Goal: Book appointment/travel/reservation

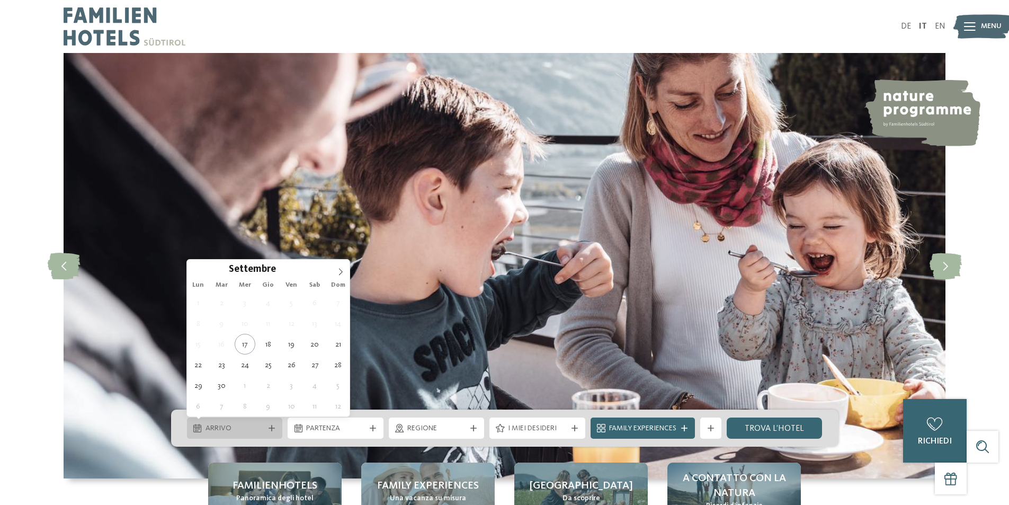
click at [227, 433] on span "Arrivo" at bounding box center [235, 428] width 59 height 11
click at [341, 270] on icon at bounding box center [341, 271] width 4 height 7
click at [340, 270] on icon at bounding box center [340, 271] width 7 height 7
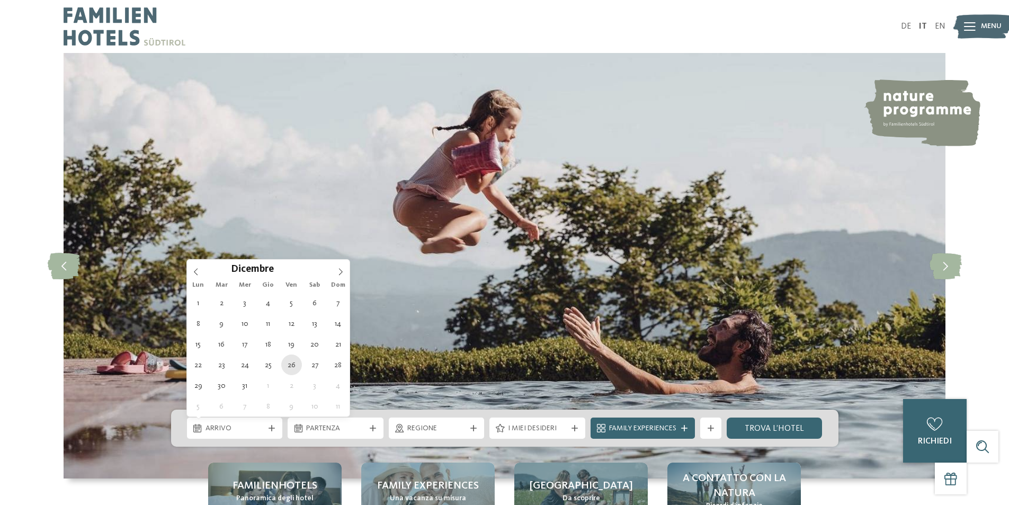
type div "26.12.2025"
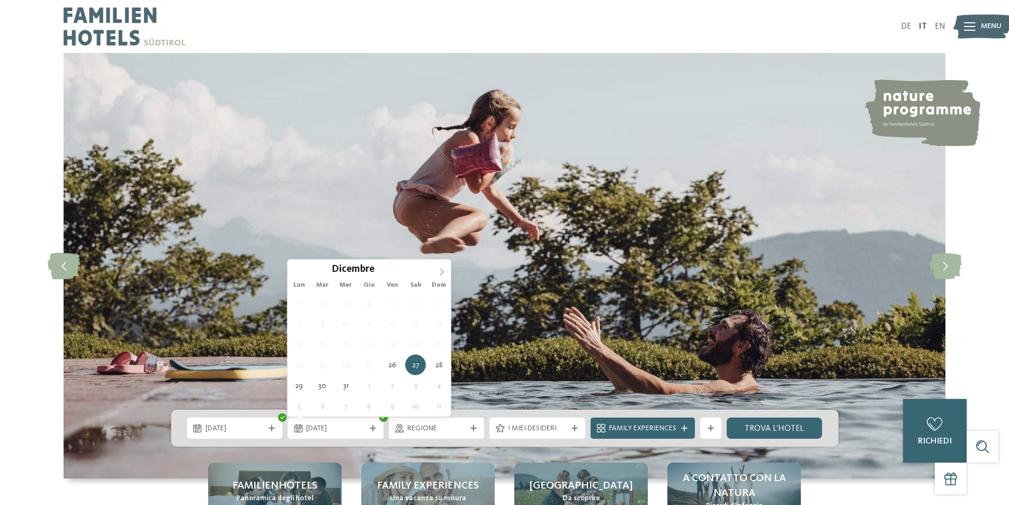
type input "****"
click at [443, 273] on icon at bounding box center [441, 271] width 7 height 7
type div "02.01.2026"
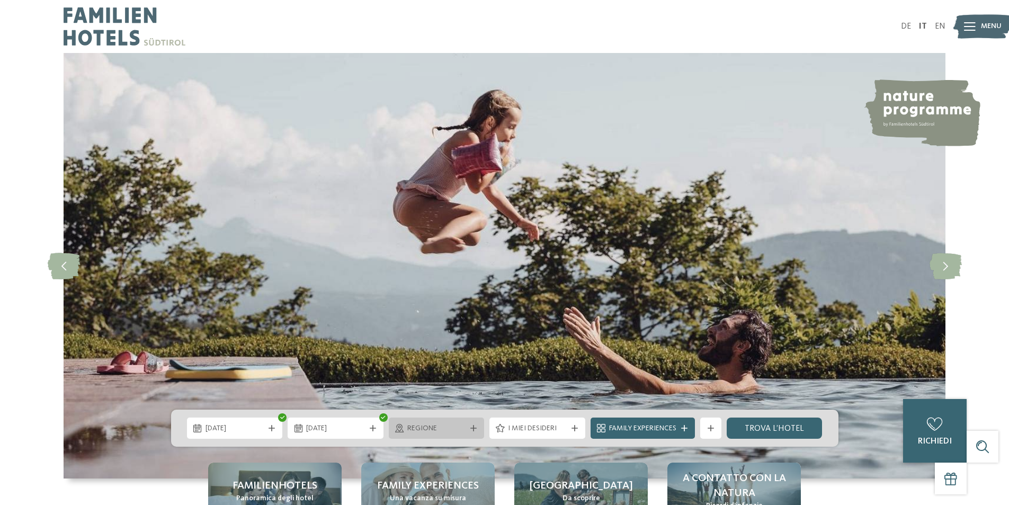
click at [444, 432] on span "Regione" at bounding box center [436, 428] width 59 height 11
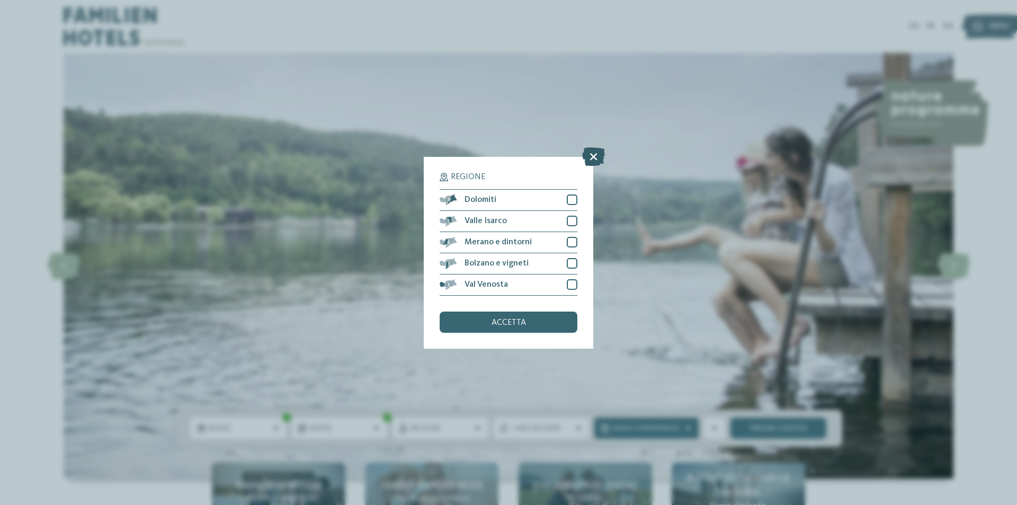
click at [595, 155] on icon at bounding box center [593, 156] width 23 height 19
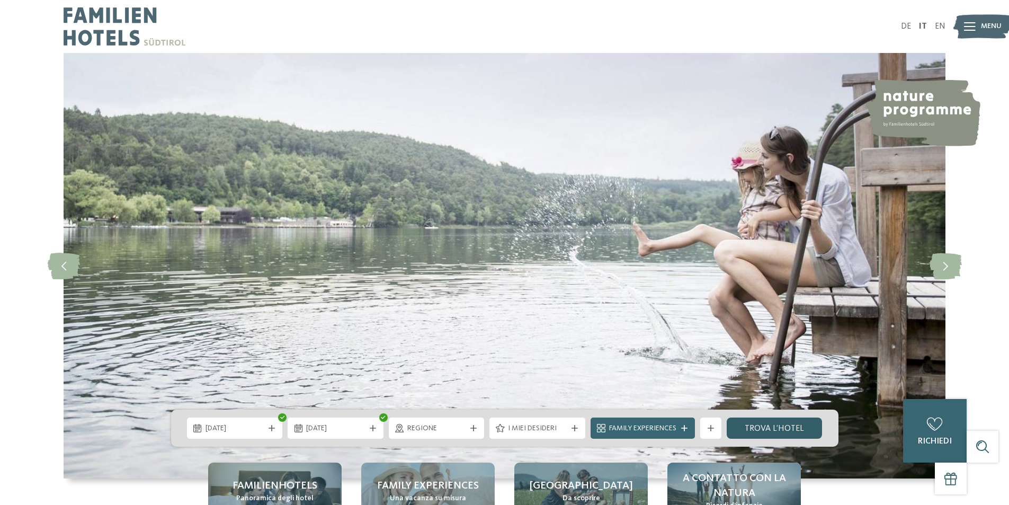
click at [777, 431] on link "trova l’hotel" at bounding box center [775, 427] width 96 height 21
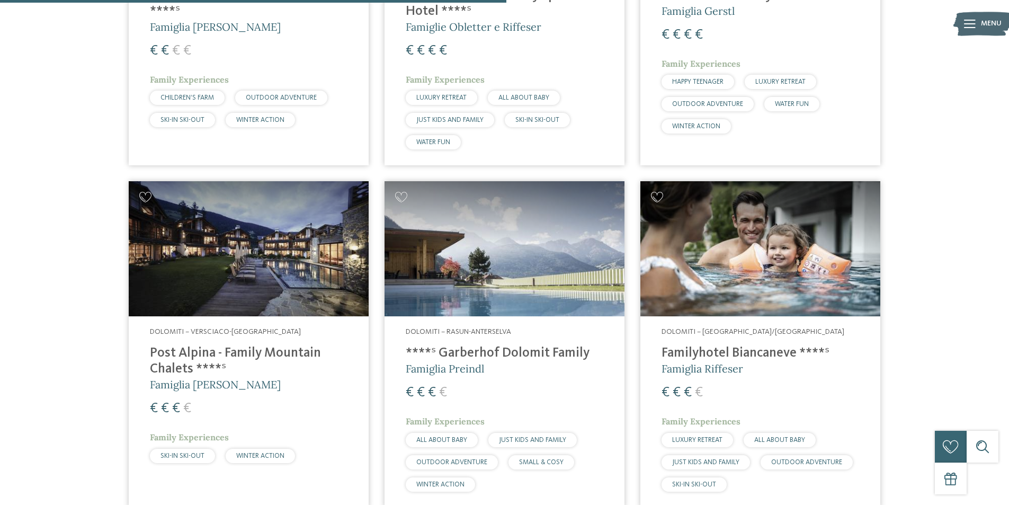
scroll to position [1301, 0]
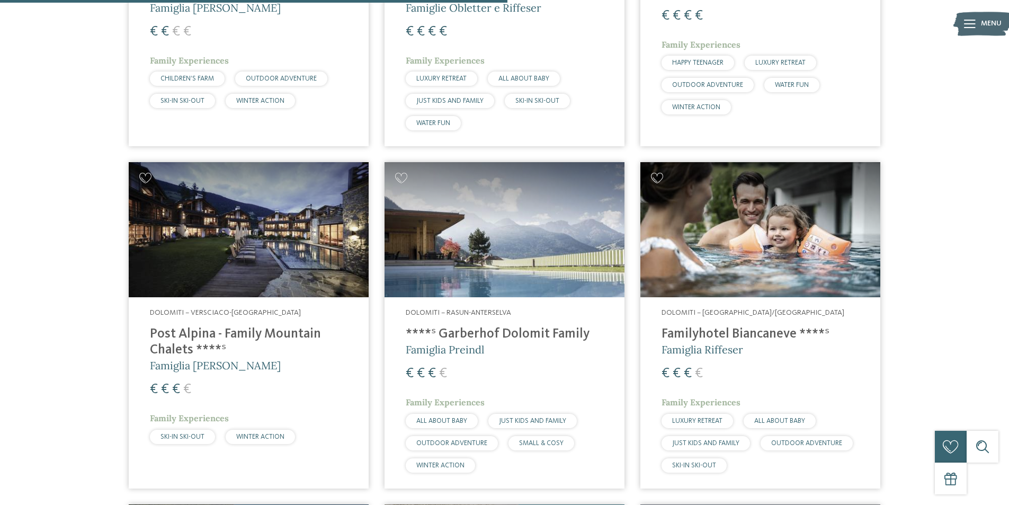
click at [667, 332] on h4 "Familyhotel Biancaneve ****ˢ" at bounding box center [761, 334] width 198 height 16
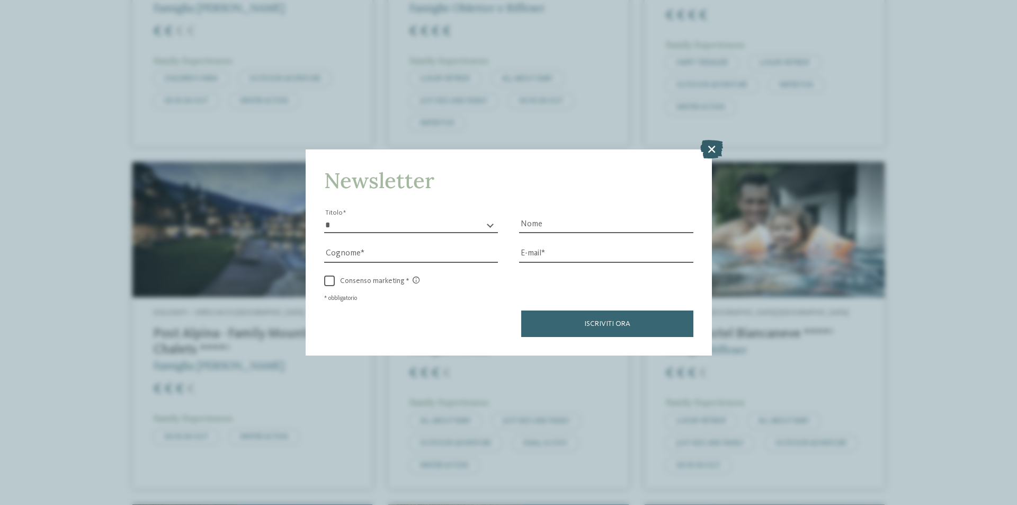
click at [711, 151] on icon at bounding box center [711, 149] width 23 height 19
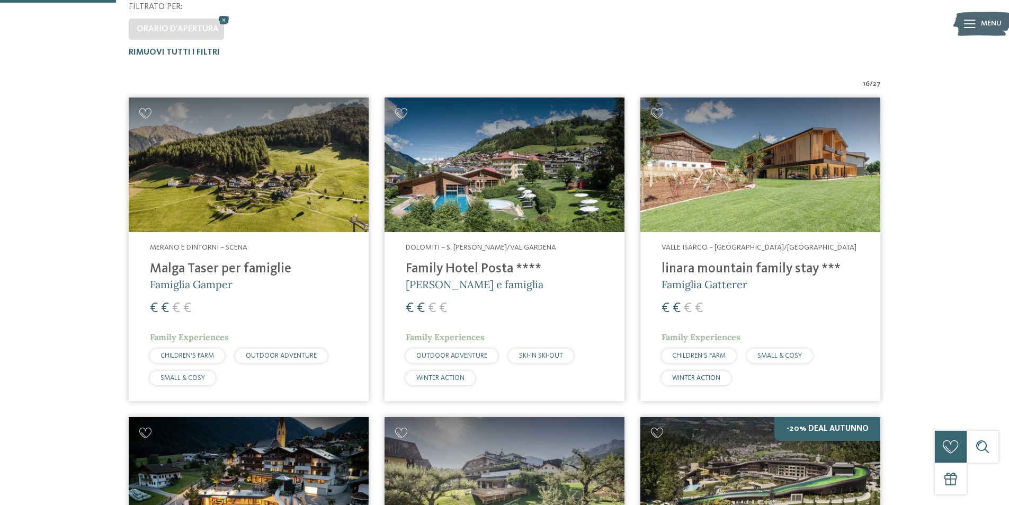
scroll to position [295, 0]
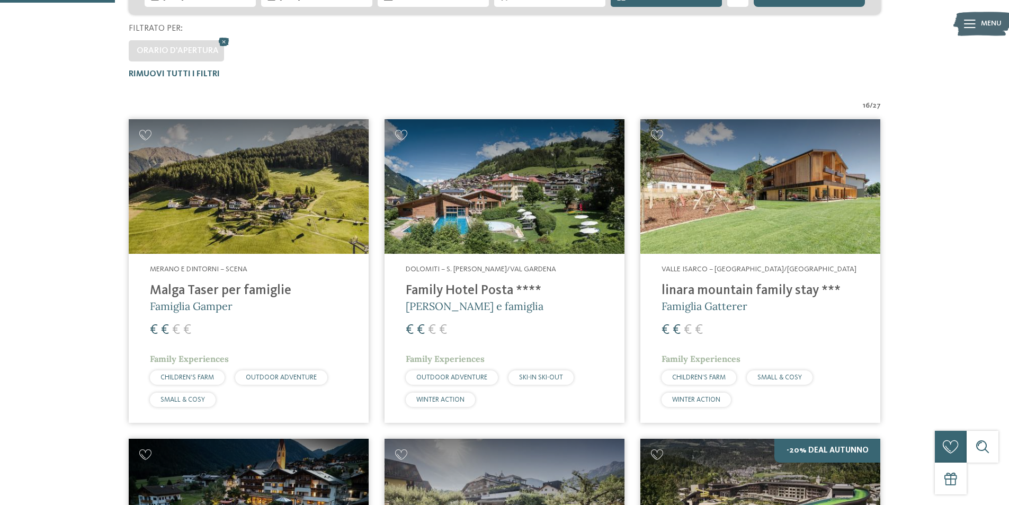
click at [480, 284] on h4 "Family Hotel Posta ****" at bounding box center [505, 291] width 198 height 16
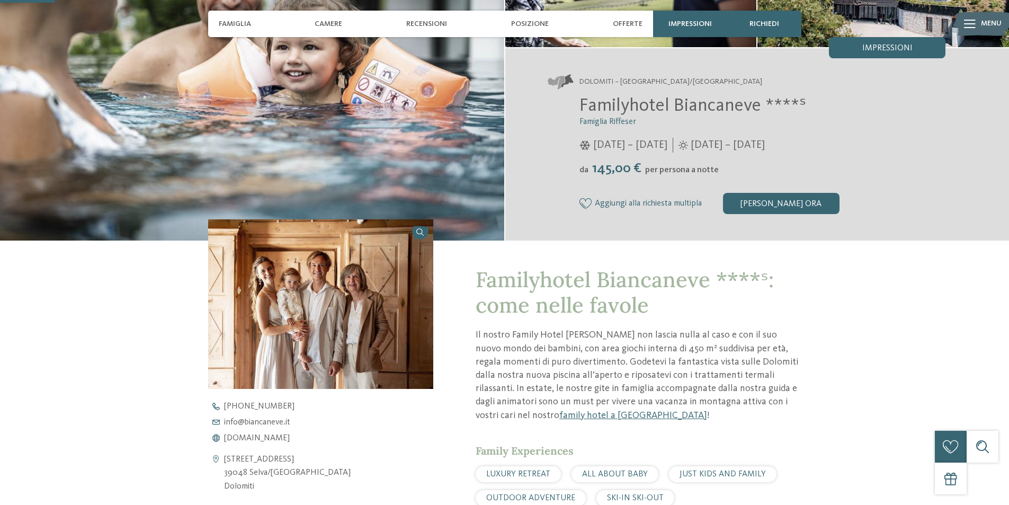
scroll to position [212, 0]
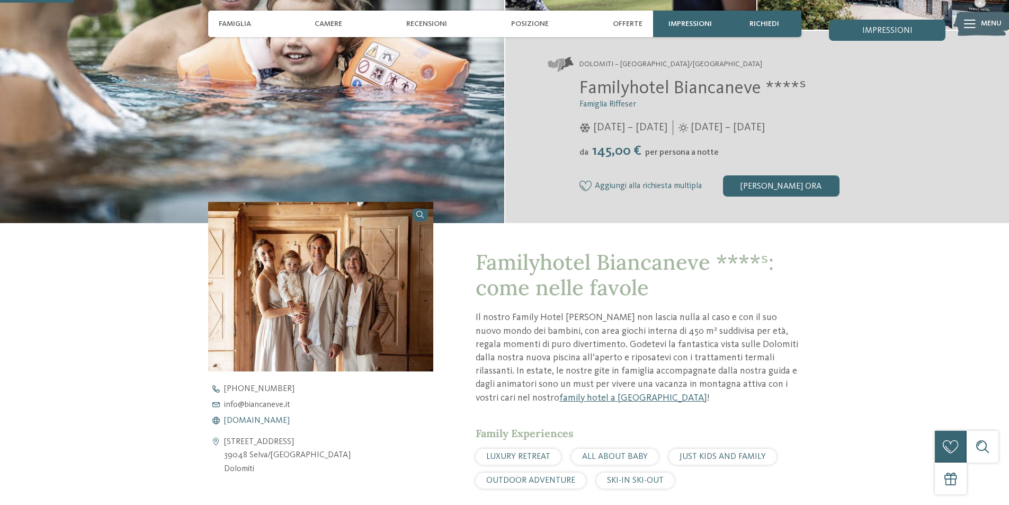
click at [253, 421] on span "[DOMAIN_NAME]" at bounding box center [257, 420] width 66 height 8
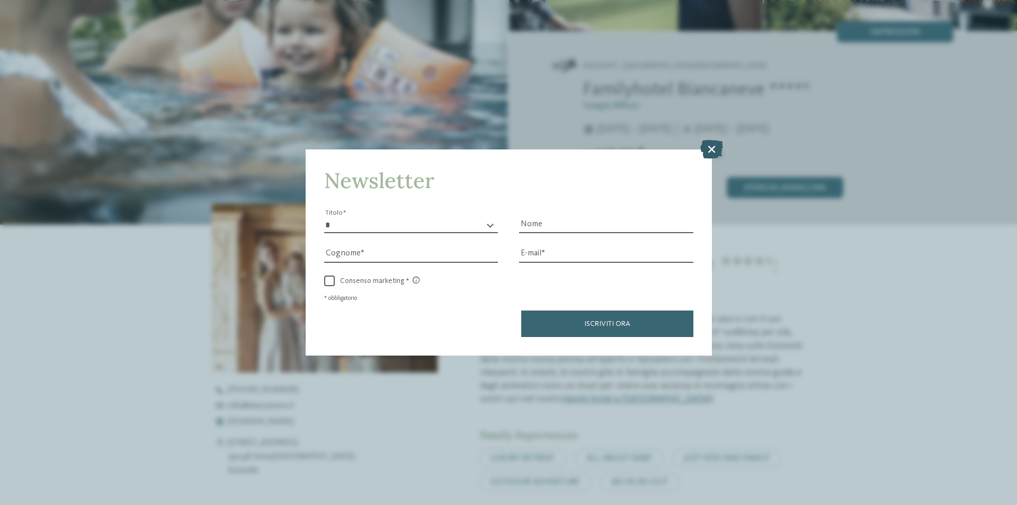
click at [716, 144] on icon at bounding box center [711, 149] width 23 height 19
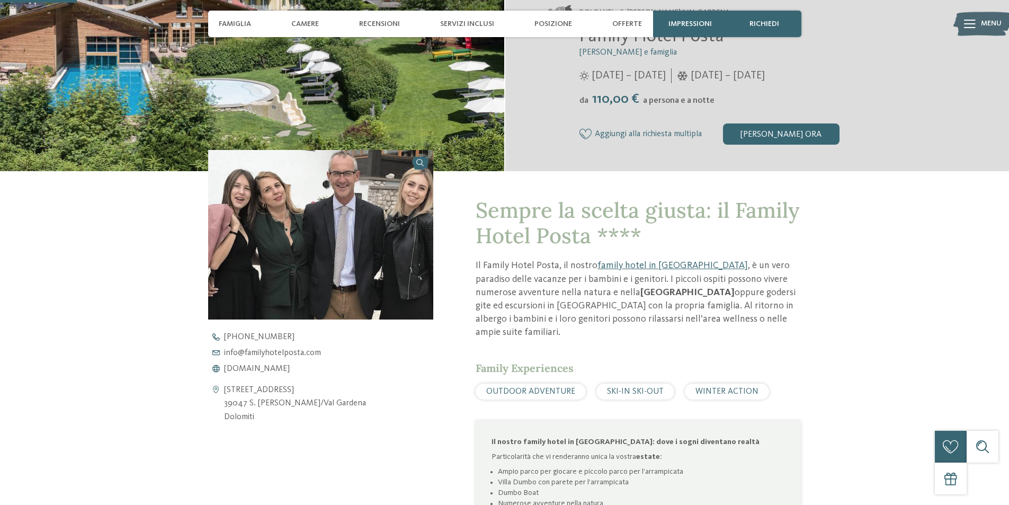
scroll to position [265, 0]
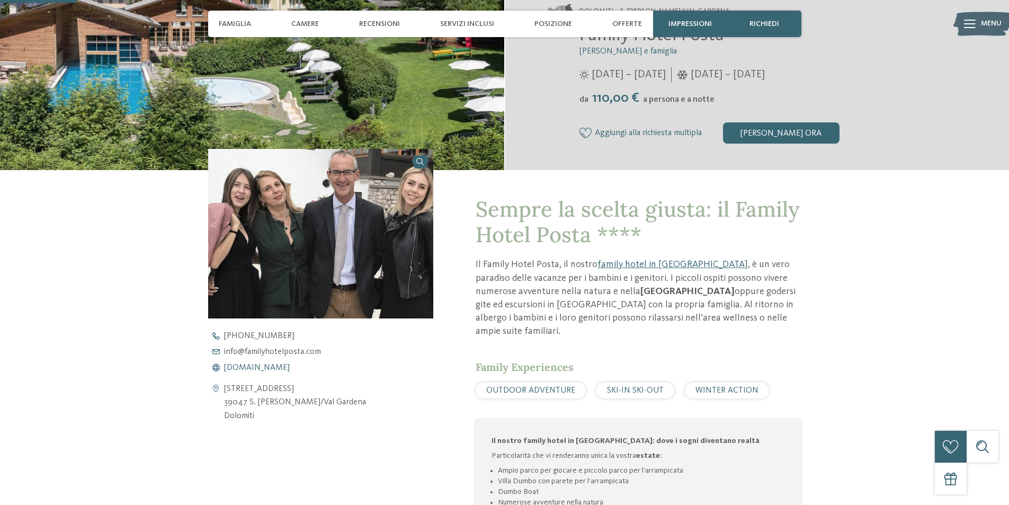
click at [290, 367] on span "www.familyhotelposta.com" at bounding box center [257, 367] width 66 height 8
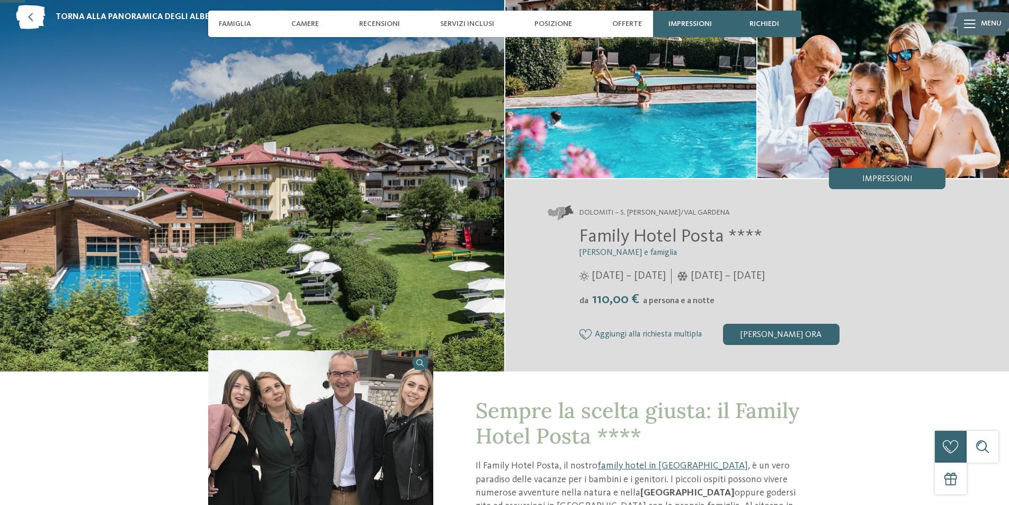
scroll to position [53, 0]
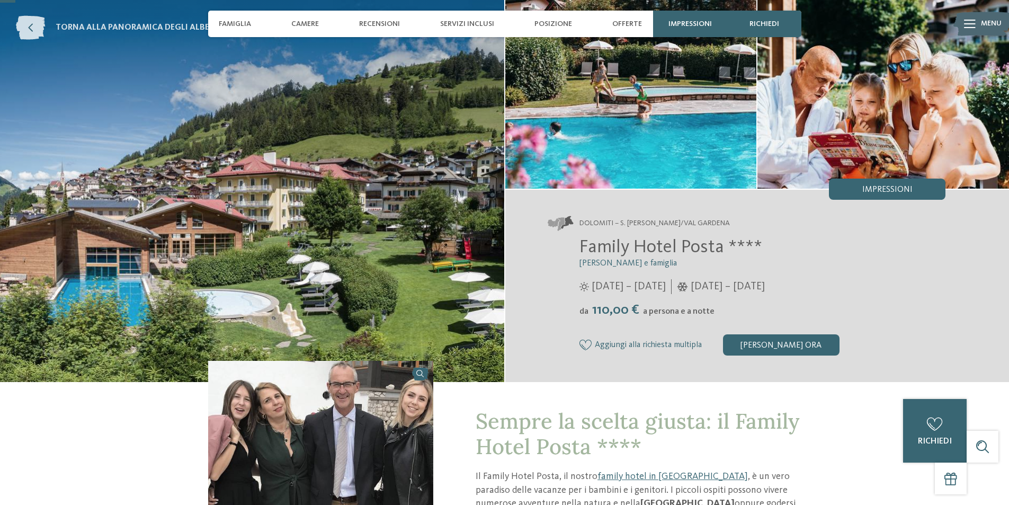
click at [30, 30] on icon at bounding box center [30, 28] width 29 height 24
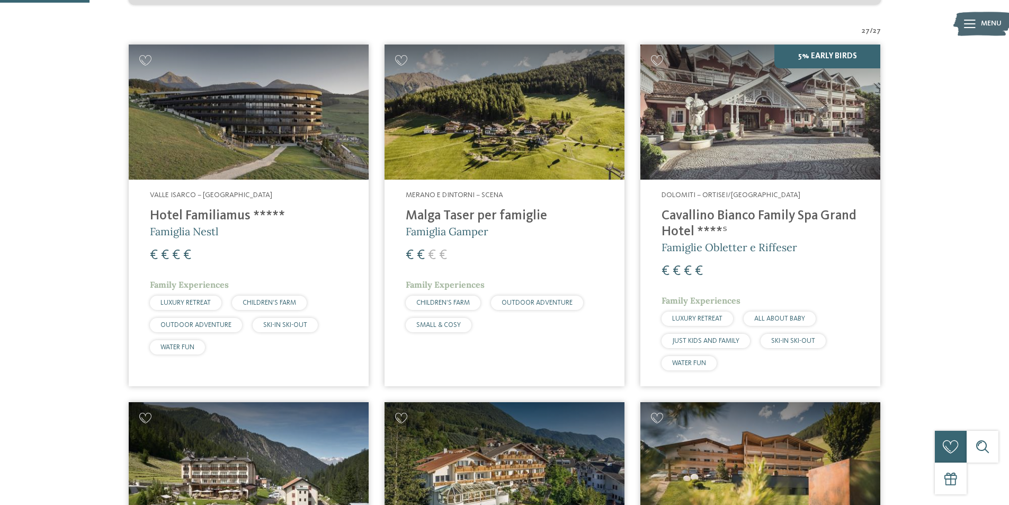
scroll to position [318, 0]
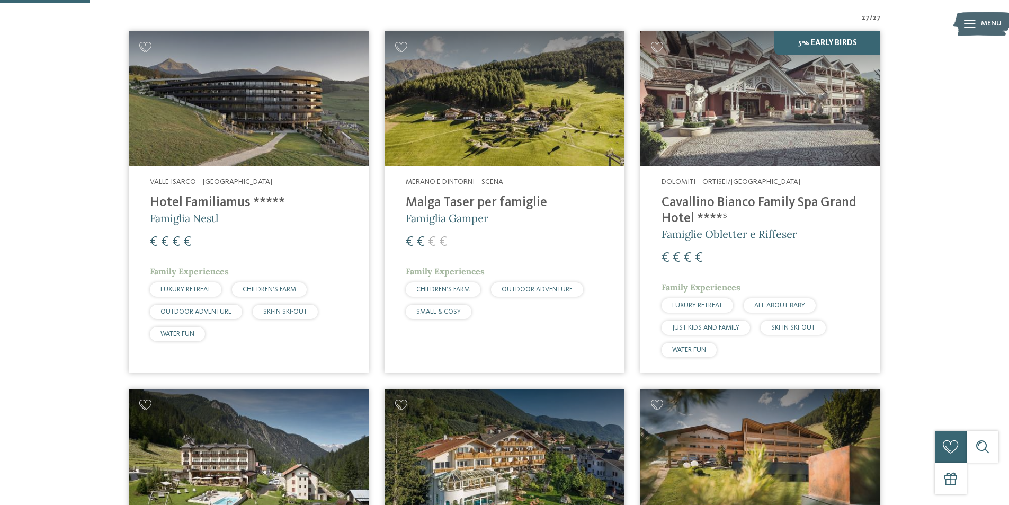
click at [481, 203] on h4 "Malga Taser per famiglie" at bounding box center [505, 203] width 198 height 16
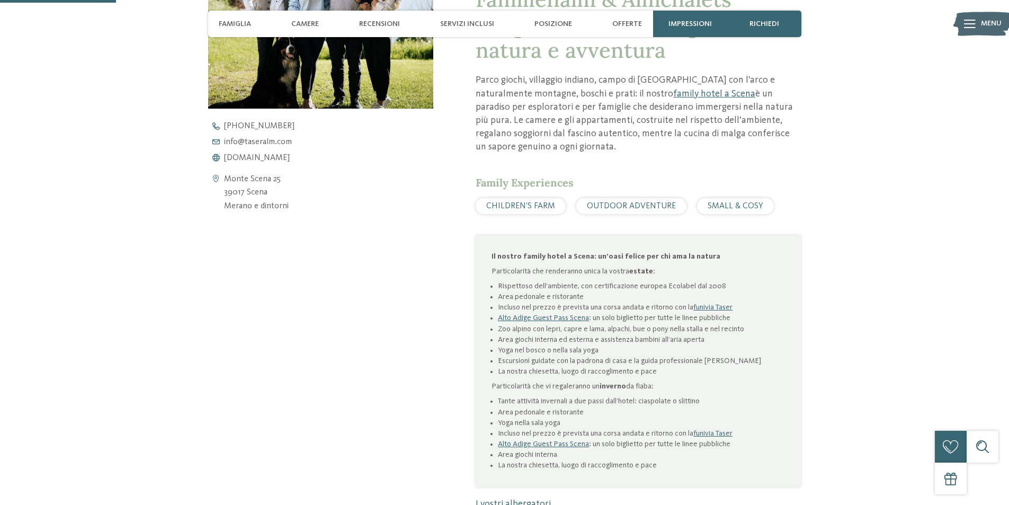
scroll to position [477, 0]
click at [248, 153] on span "[DOMAIN_NAME]" at bounding box center [257, 155] width 66 height 8
